Goal: Task Accomplishment & Management: Use online tool/utility

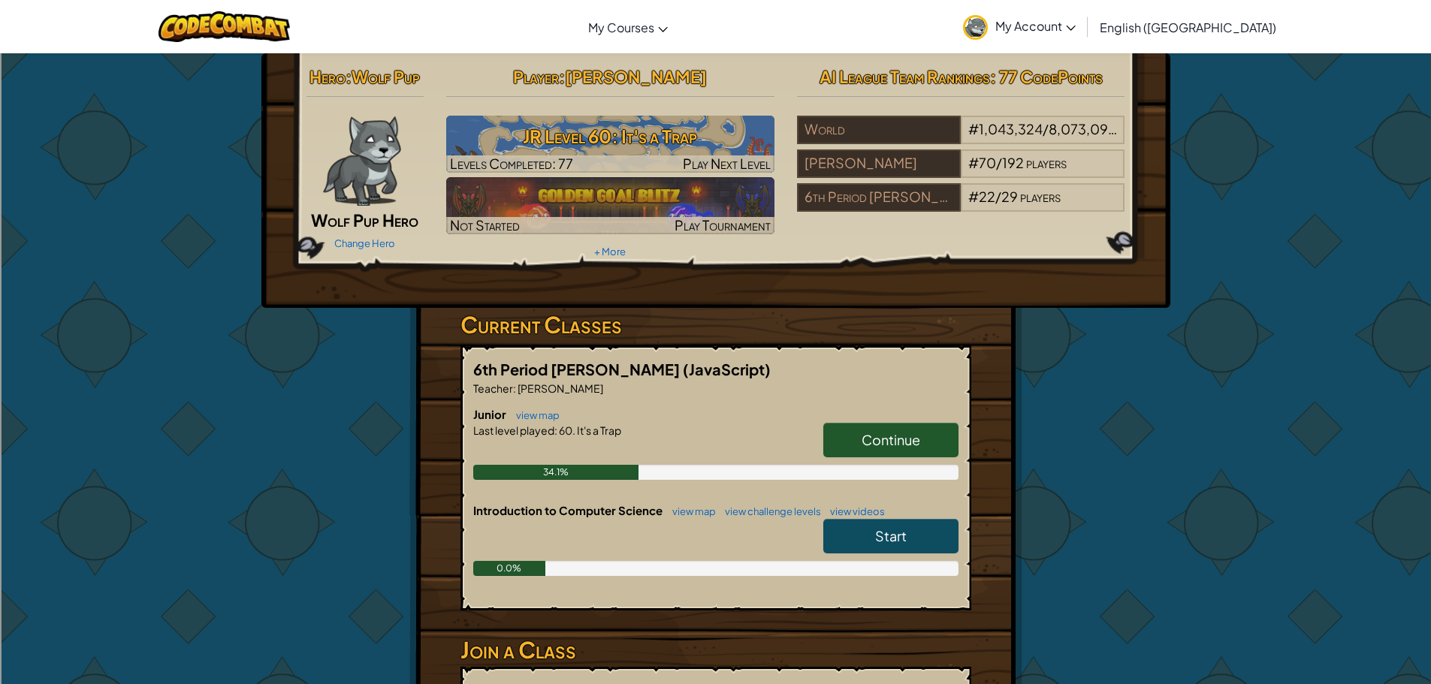
click at [913, 438] on span "Continue" at bounding box center [890, 439] width 59 height 17
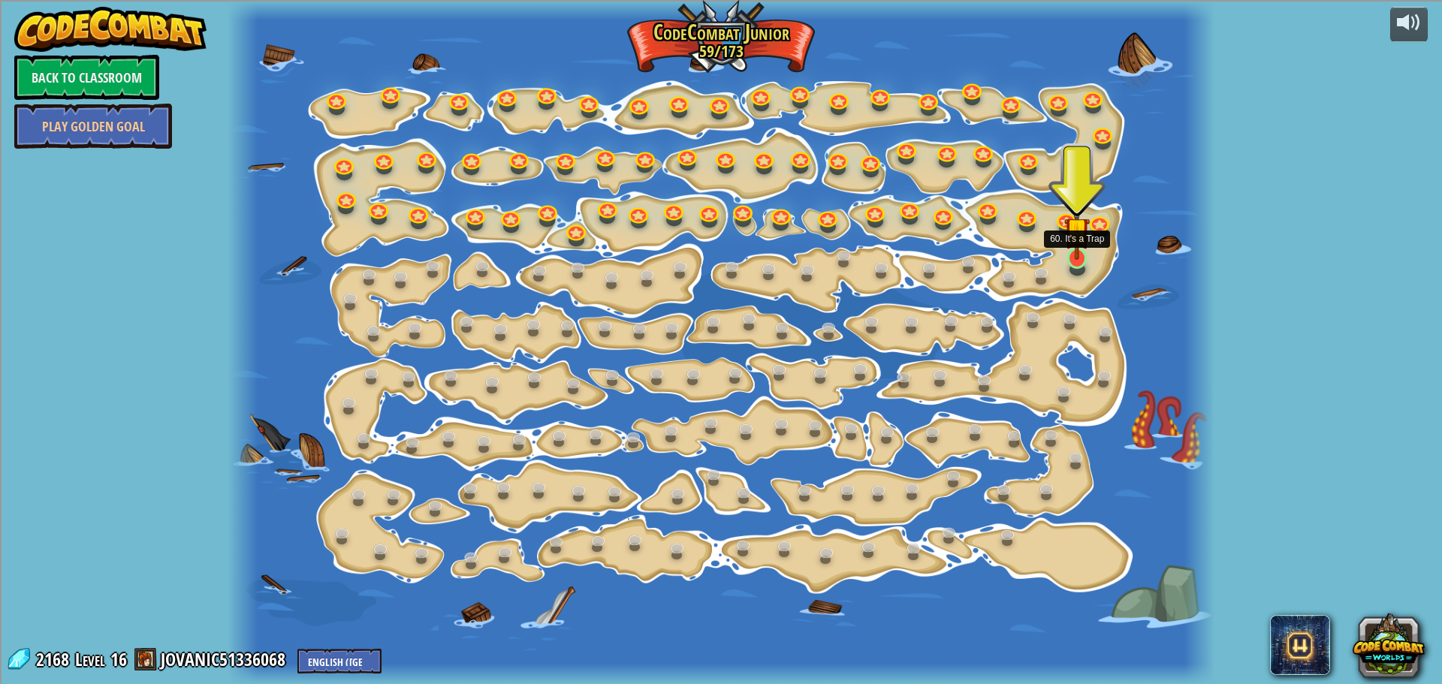
click at [1071, 259] on img at bounding box center [1077, 230] width 26 height 59
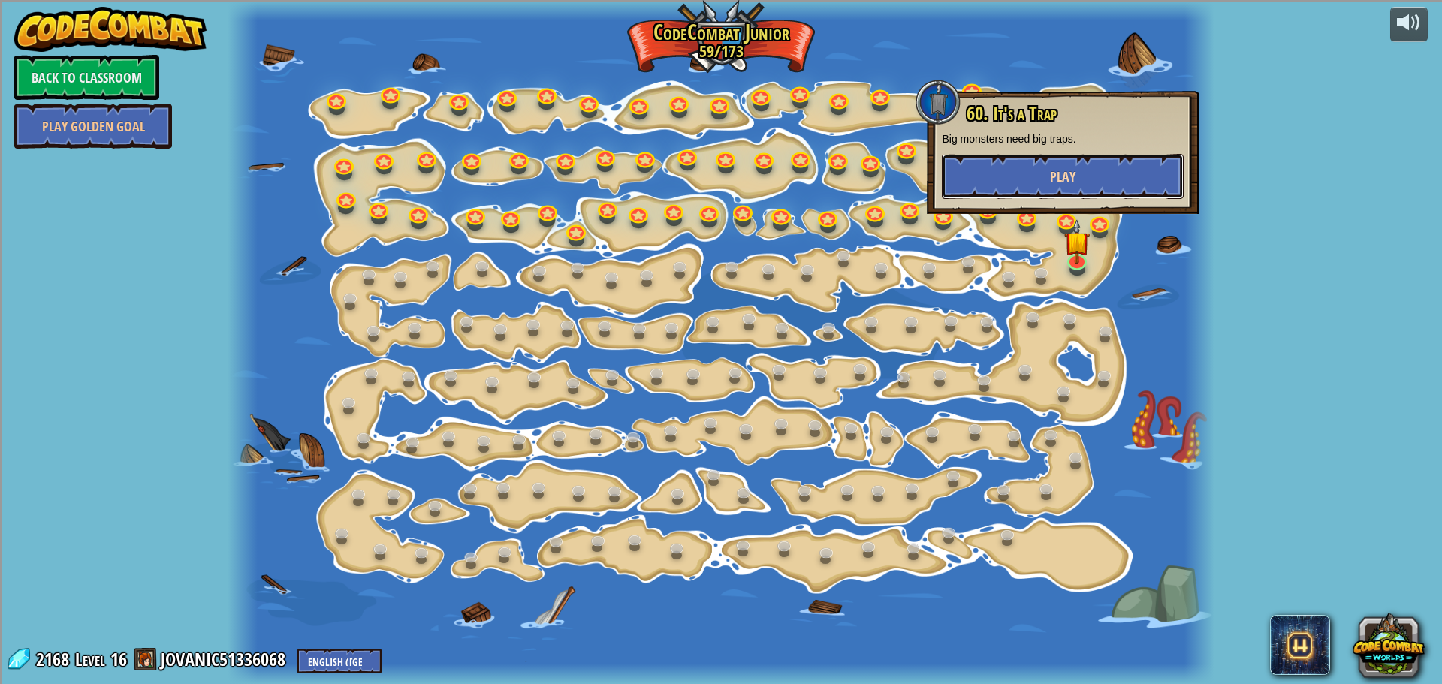
click at [1042, 161] on button "Play" at bounding box center [1063, 176] width 242 height 45
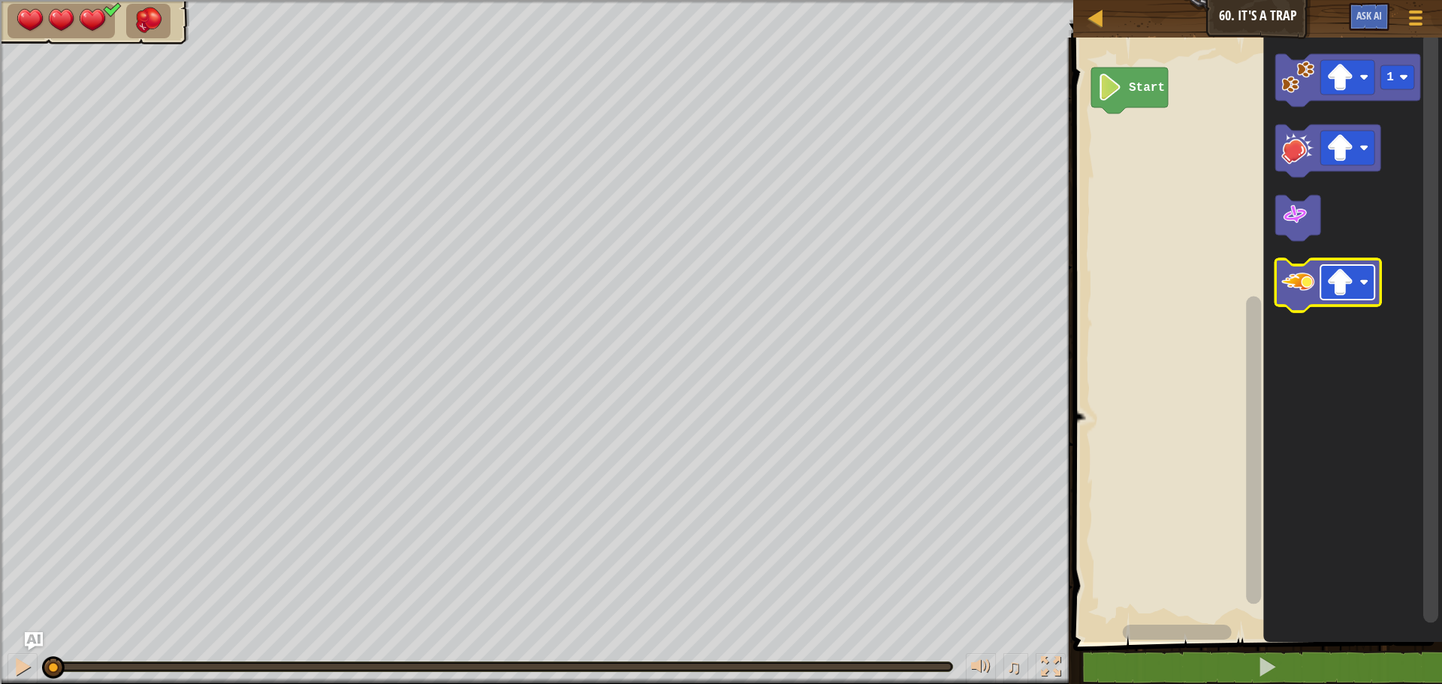
click at [1369, 285] on rect "Blockly Workspace" at bounding box center [1347, 282] width 54 height 35
click at [1304, 291] on image "Blockly Workspace" at bounding box center [1297, 282] width 33 height 33
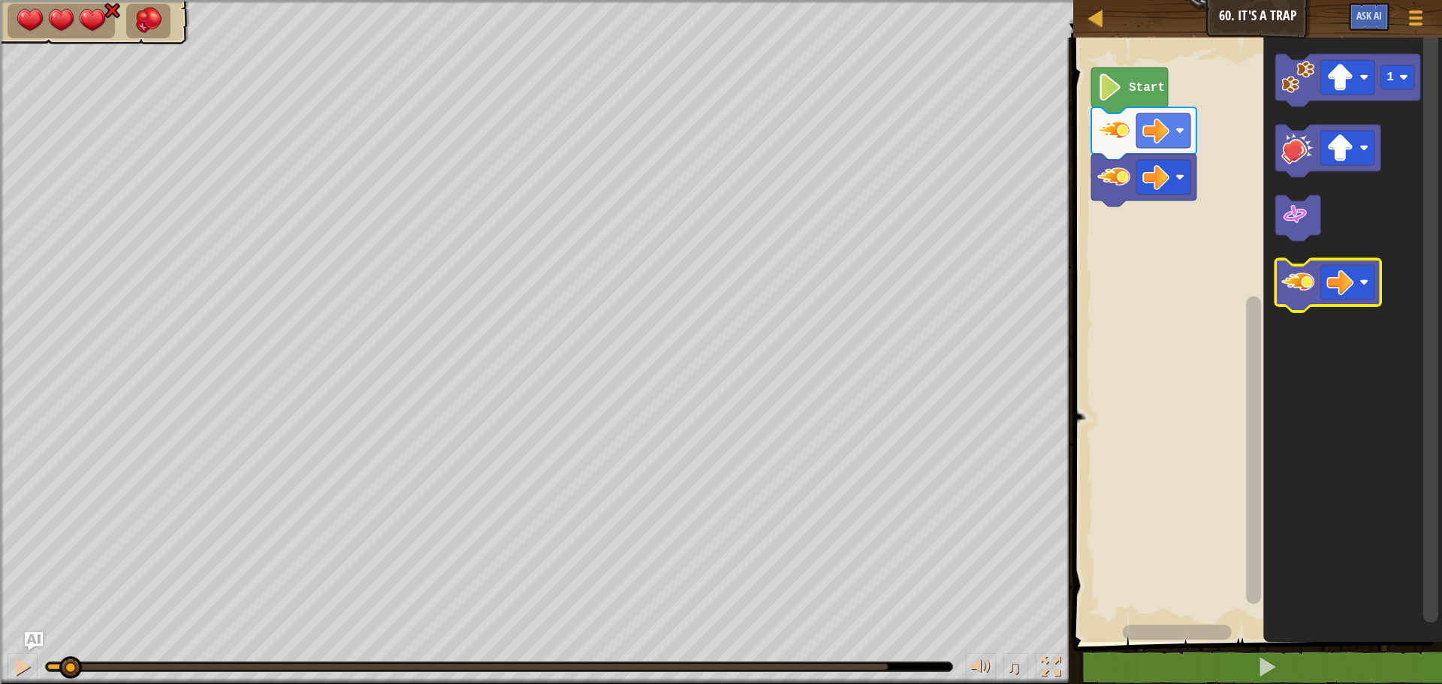
click at [1304, 291] on image "Blockly Workspace" at bounding box center [1297, 282] width 33 height 33
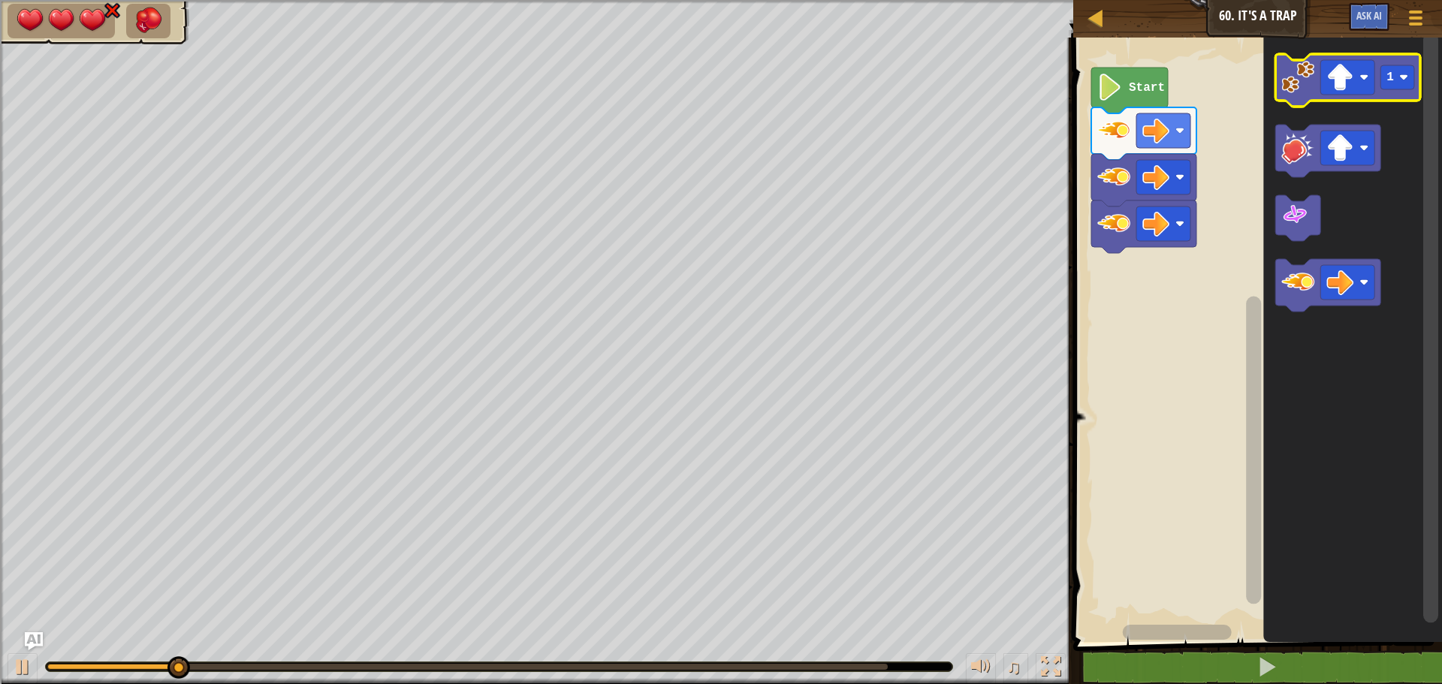
click at [1293, 98] on icon "Blockly Workspace" at bounding box center [1347, 80] width 145 height 53
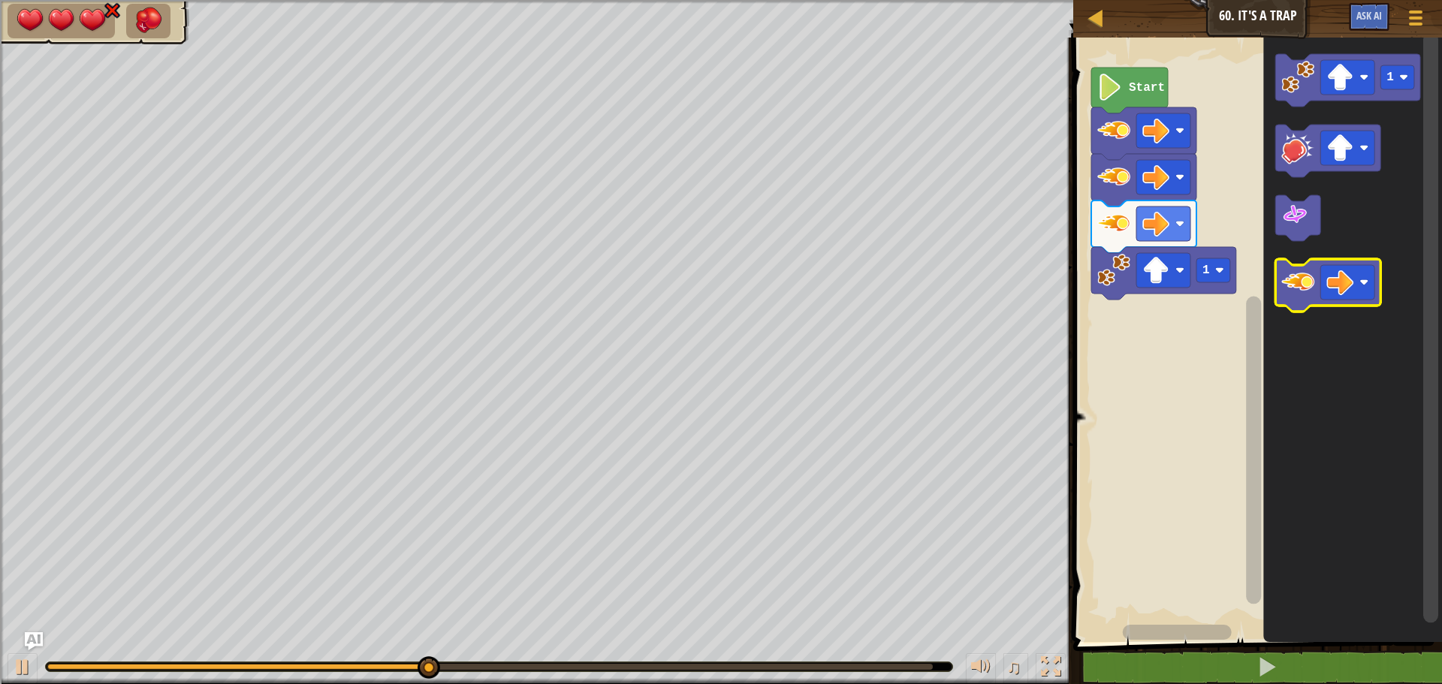
click at [1293, 285] on image "Blockly Workspace" at bounding box center [1297, 282] width 33 height 33
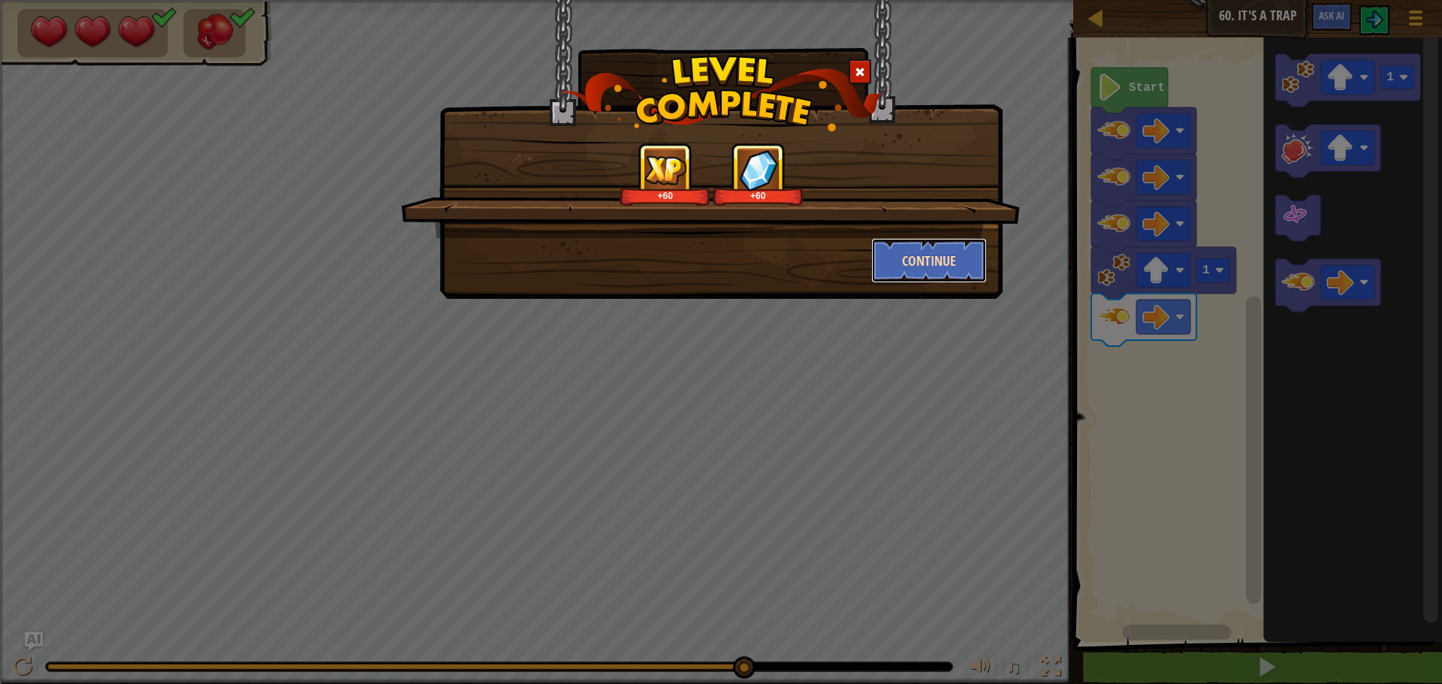
click at [931, 250] on button "Continue" at bounding box center [929, 260] width 116 height 45
